Goal: Transaction & Acquisition: Purchase product/service

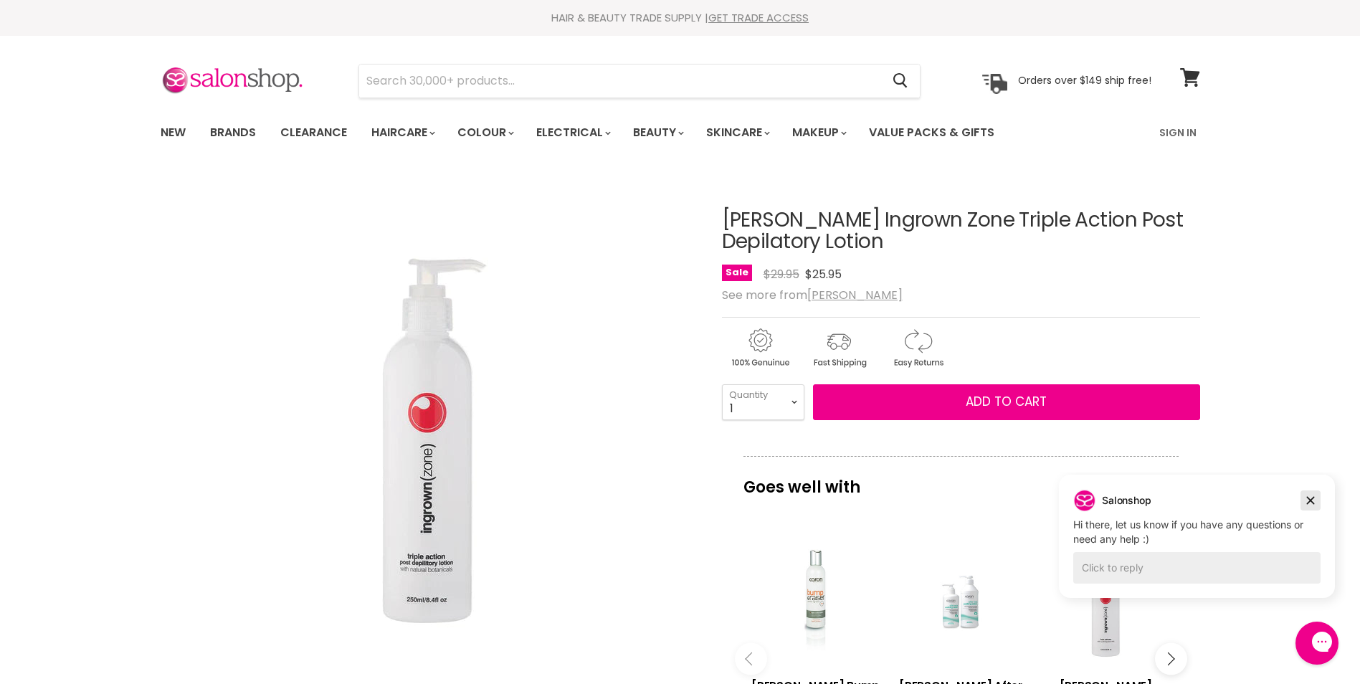
click at [1311, 498] on icon "Dismiss campaign" at bounding box center [1311, 500] width 14 height 17
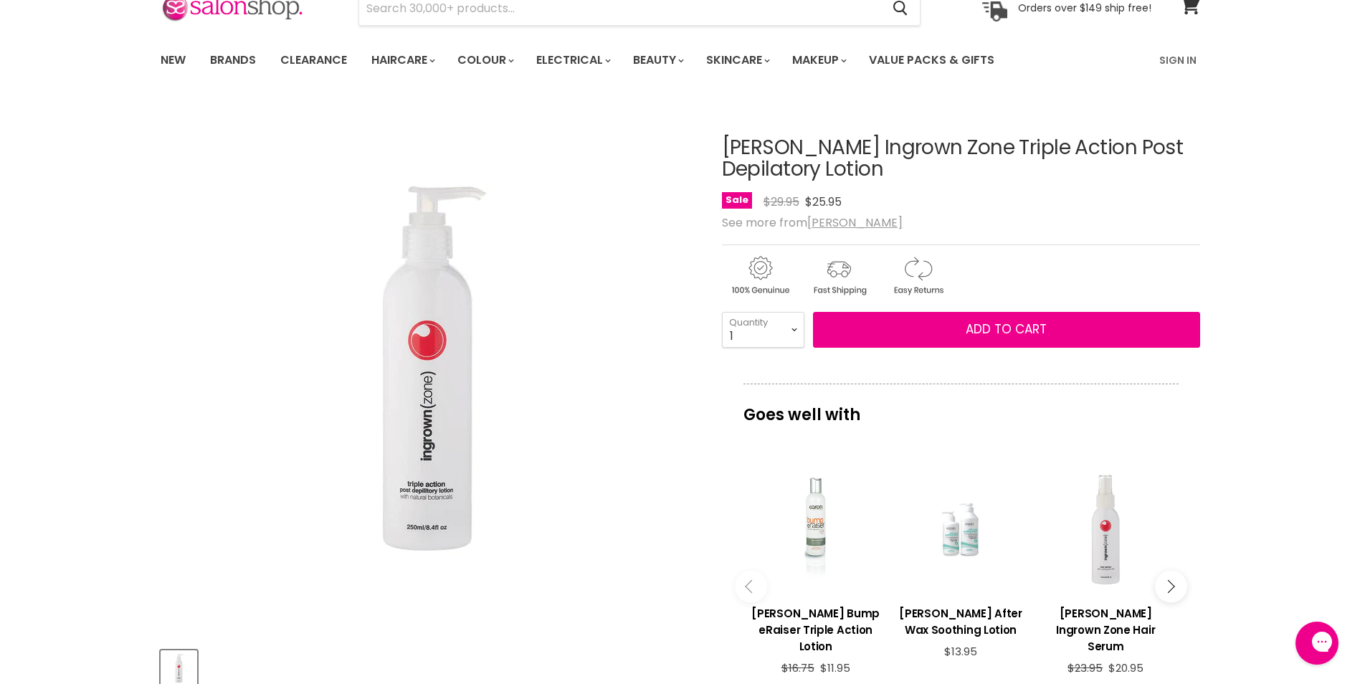
scroll to position [116, 0]
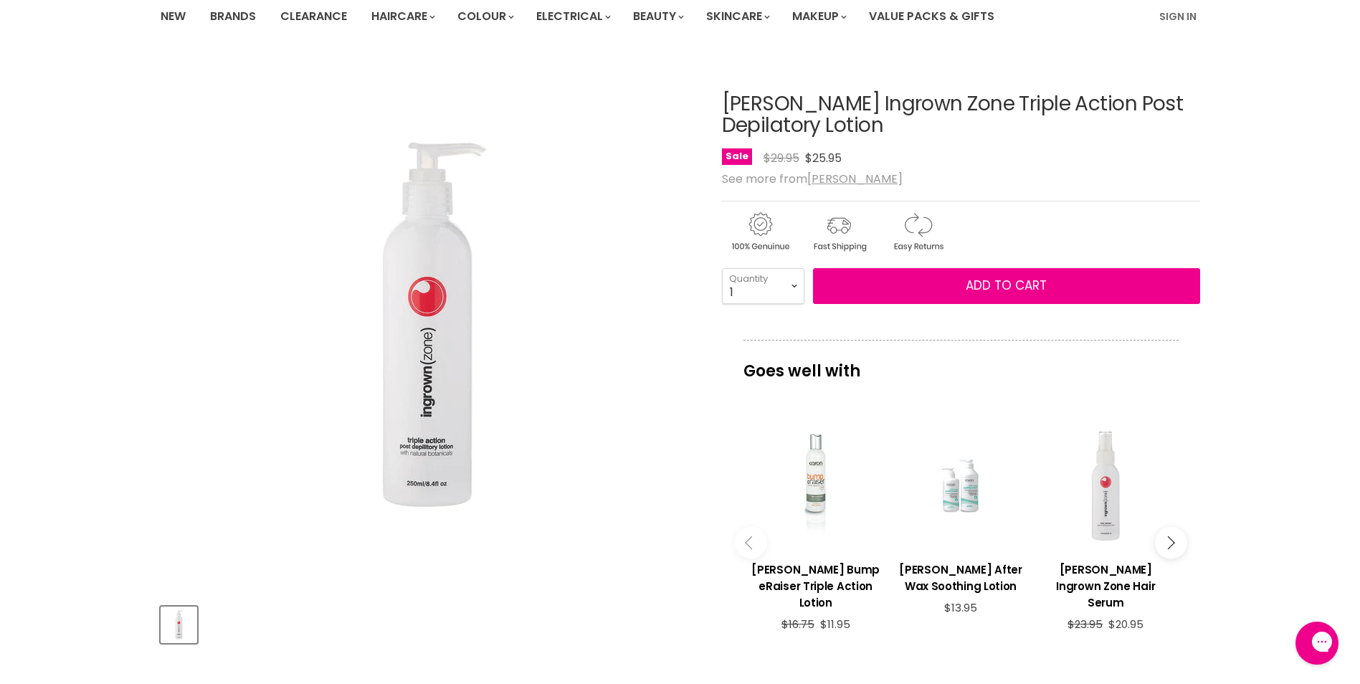
click at [1107, 503] on div "Main content" at bounding box center [1105, 485] width 131 height 131
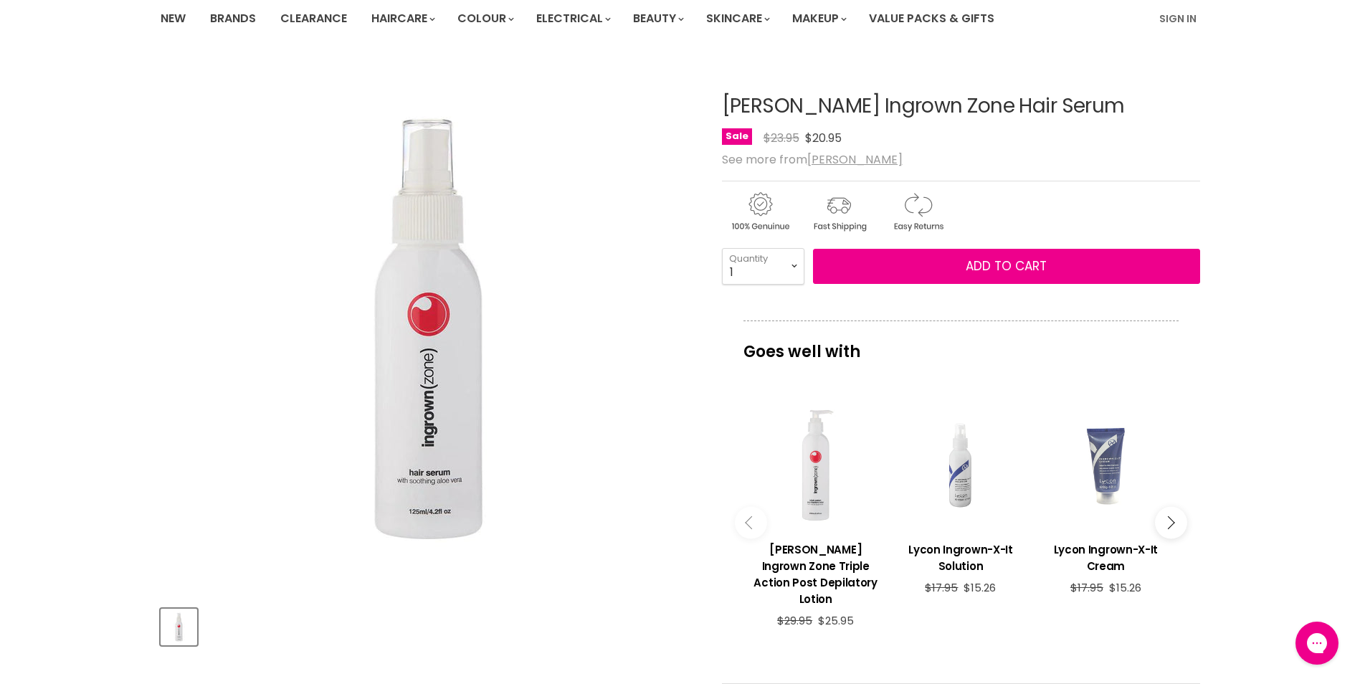
scroll to position [72, 0]
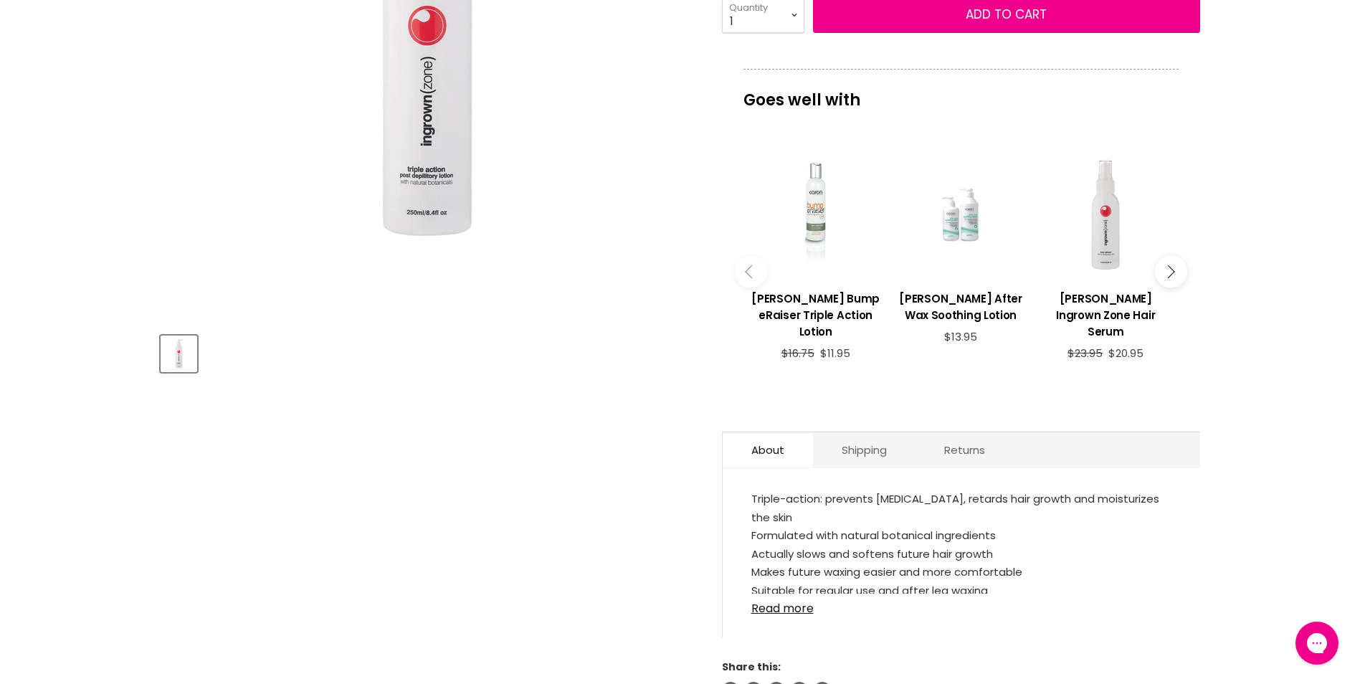
scroll to position [400, 0]
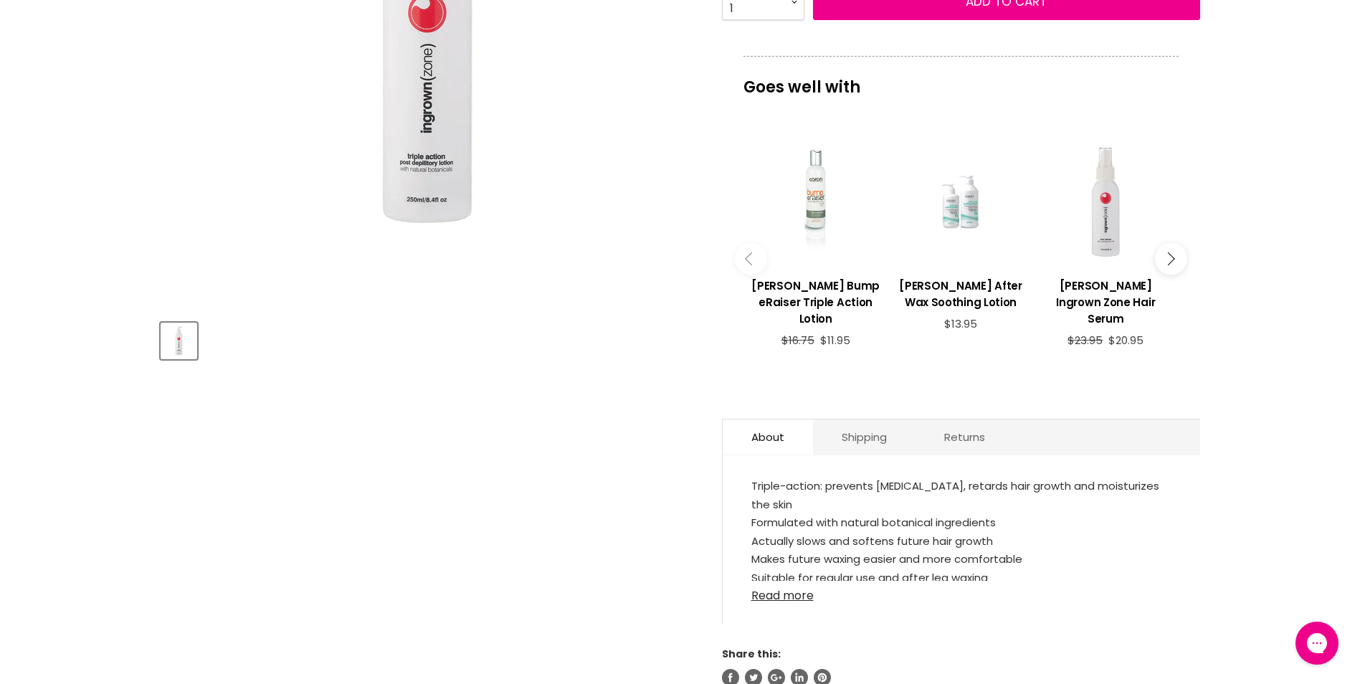
click at [793, 599] on link "Read more" at bounding box center [961, 592] width 420 height 22
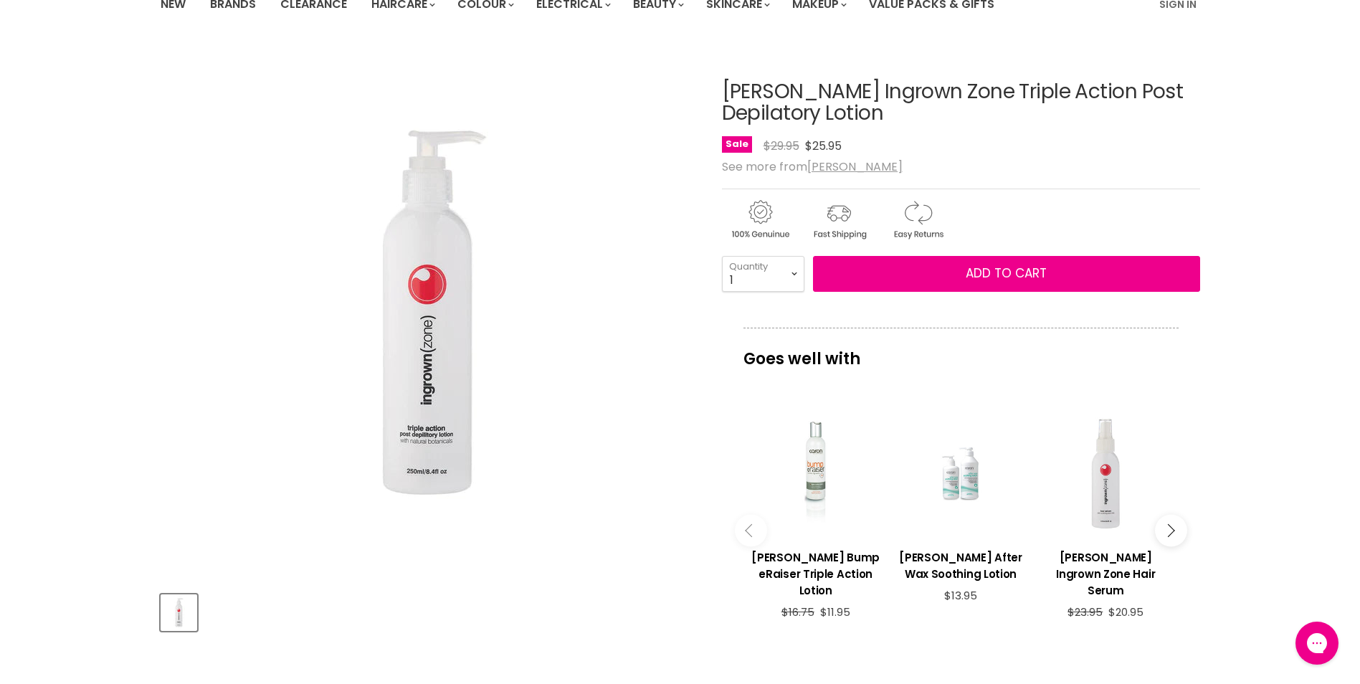
scroll to position [0, 0]
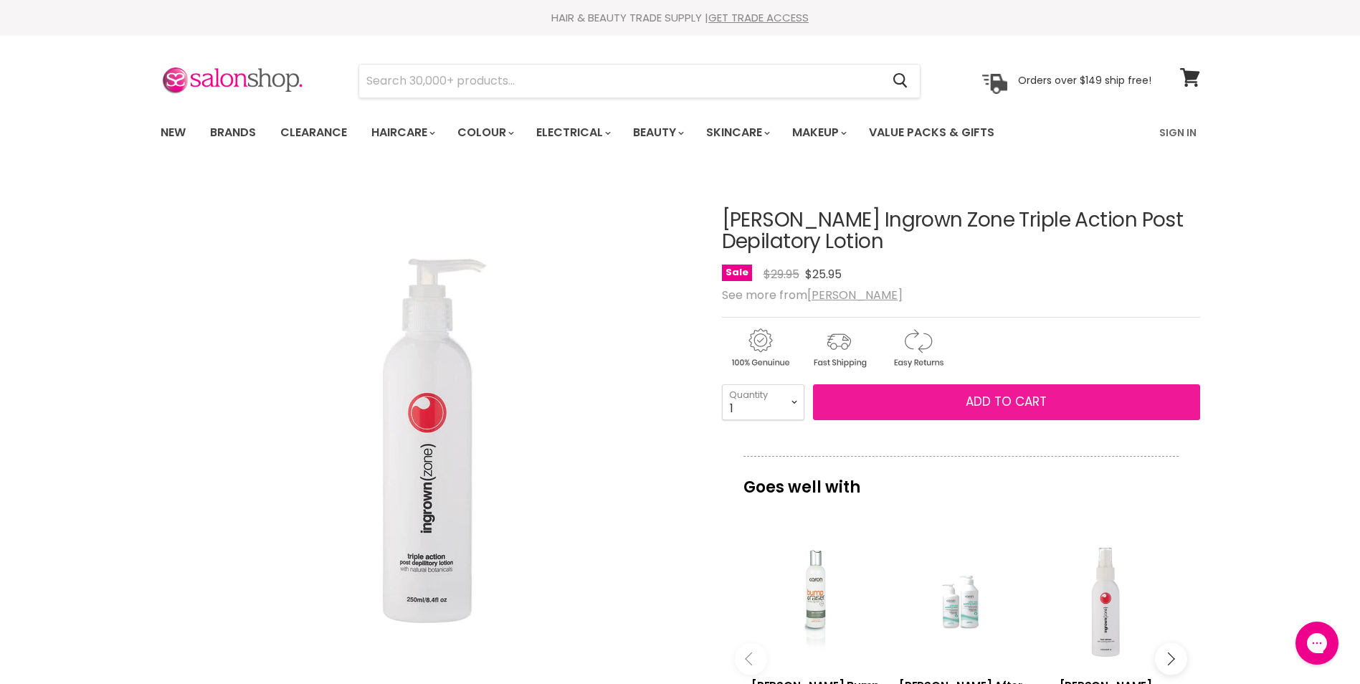
click at [1005, 405] on span "Add to cart" at bounding box center [1006, 401] width 81 height 17
click at [996, 399] on span "Add to cart" at bounding box center [1006, 401] width 81 height 17
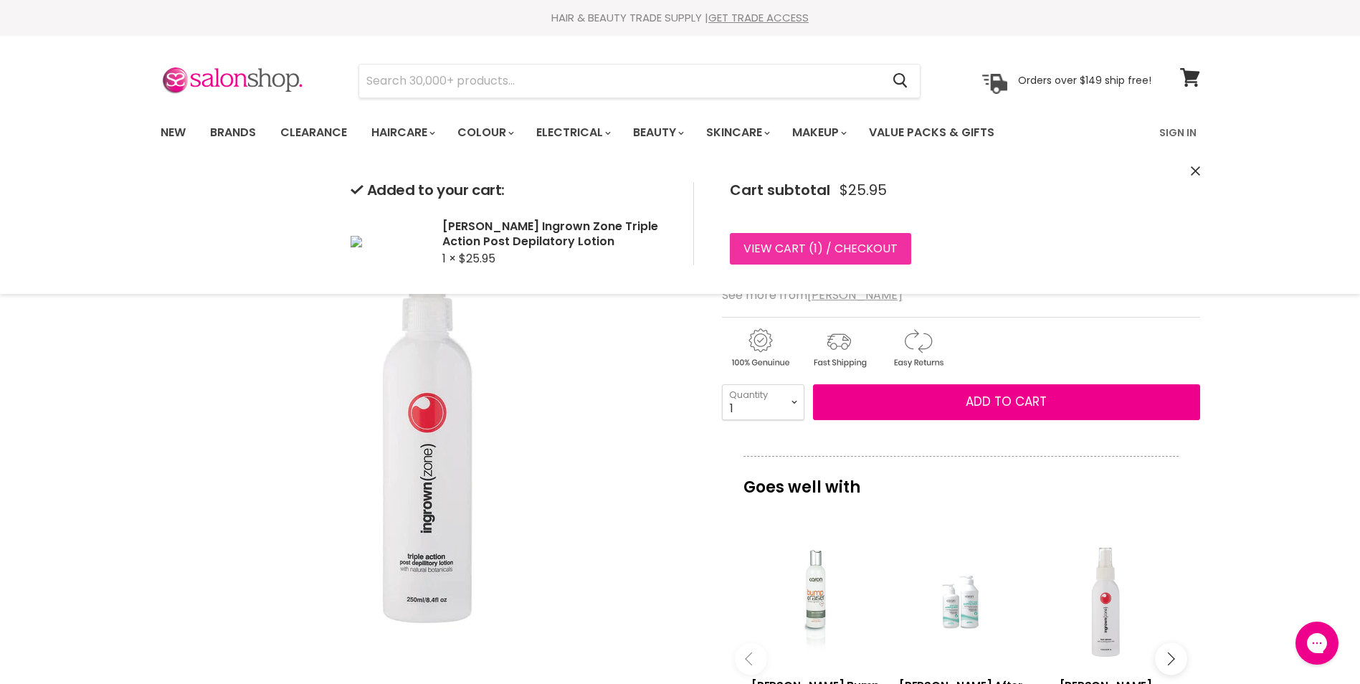
click at [782, 245] on link "View cart ( 1 ) / Checkout" at bounding box center [820, 249] width 181 height 32
